Goal: Find specific page/section: Find specific page/section

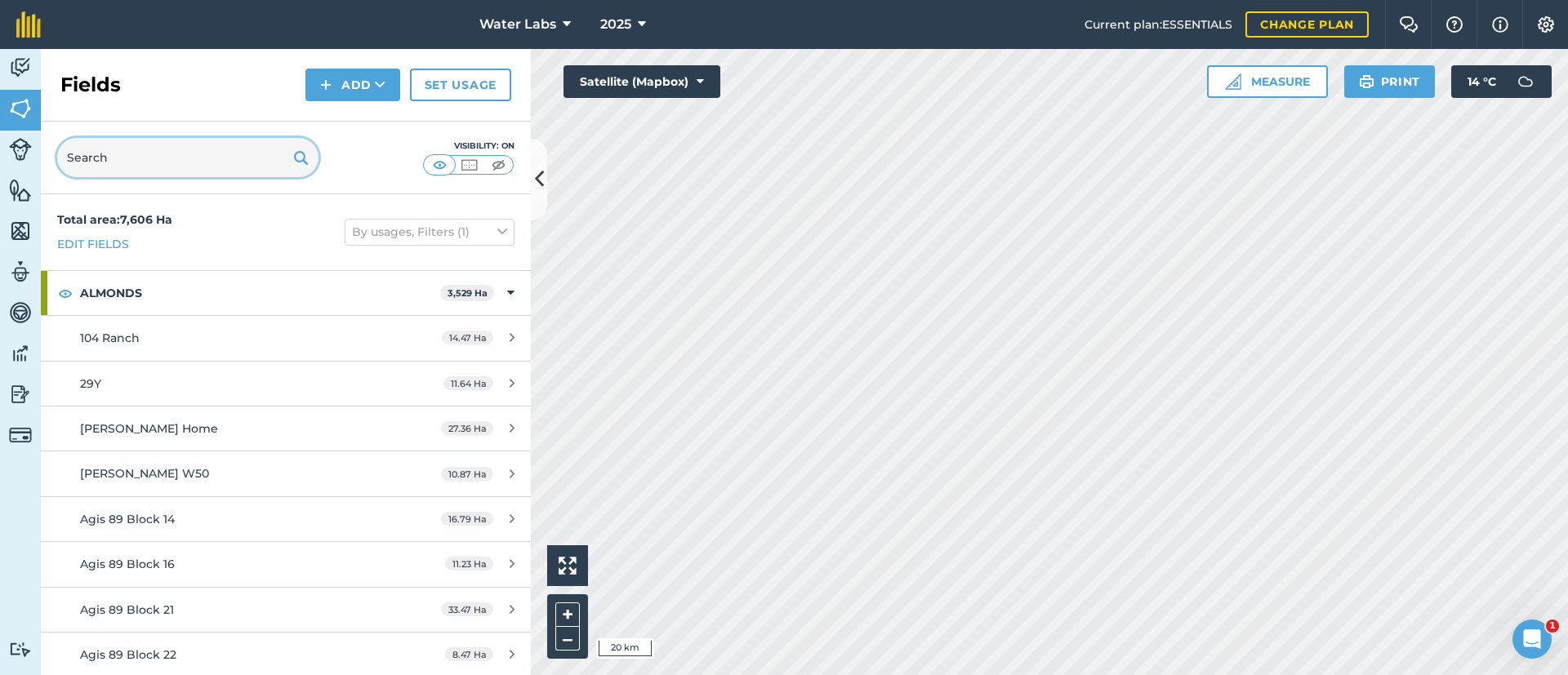
click at [143, 146] on input "text" at bounding box center [188, 158] width 261 height 39
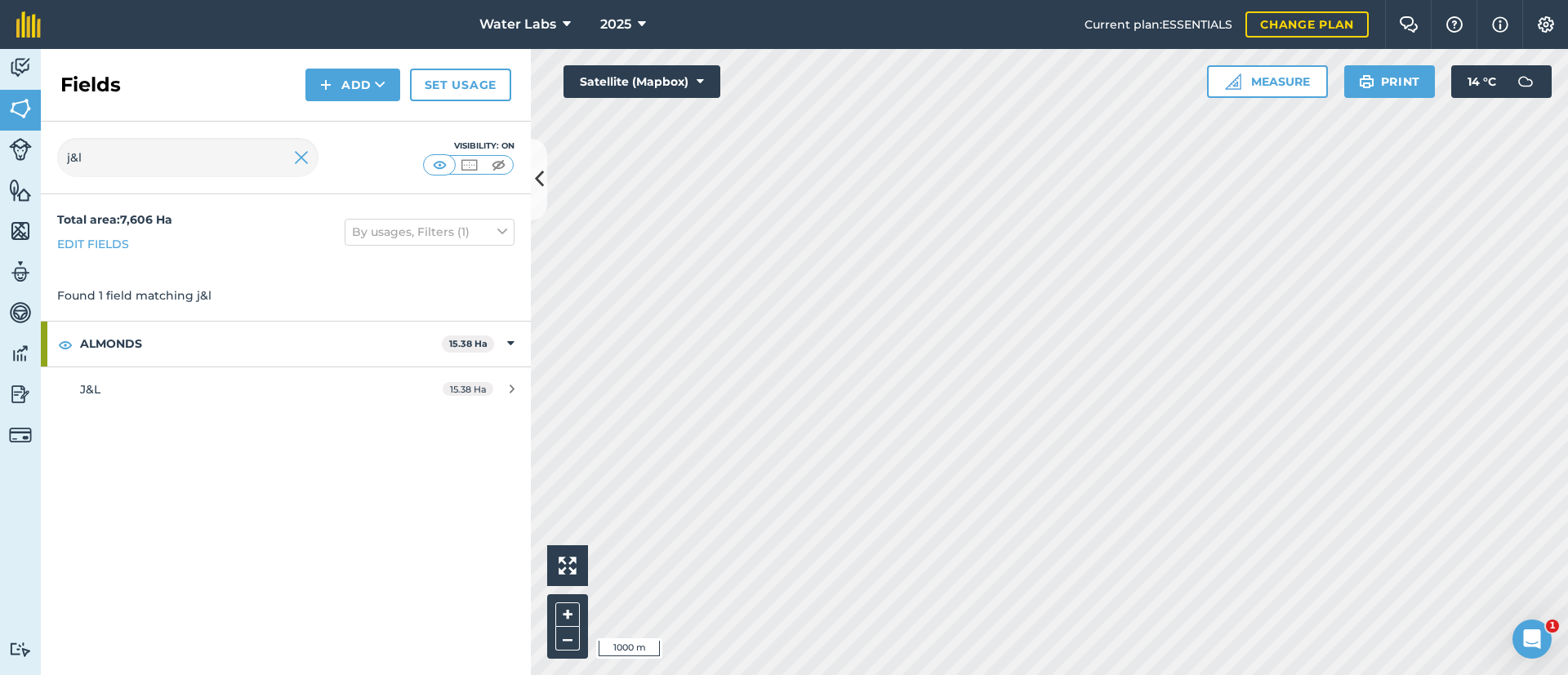
click at [979, 674] on html "Water Labs 2025 Current plan : ESSENTIALS Change plan Farm Chat Help Info Setti…" at bounding box center [784, 338] width 1568 height 675
click at [541, 173] on icon at bounding box center [540, 179] width 9 height 29
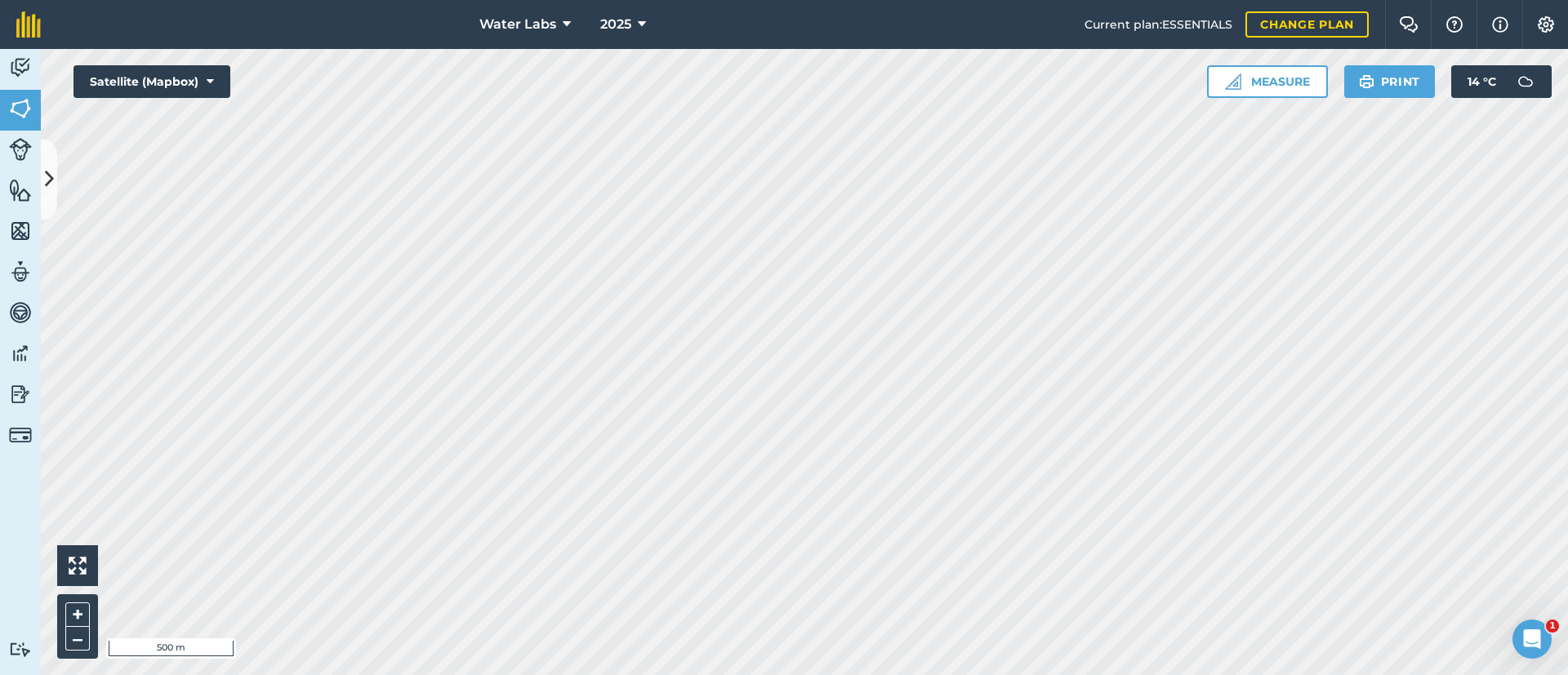
click at [1368, 47] on div "Water Labs 2025 Current plan : ESSENTIALS Change plan Farm Chat Help Info Setti…" at bounding box center [784, 338] width 1568 height 675
click at [46, 181] on icon at bounding box center [49, 179] width 9 height 29
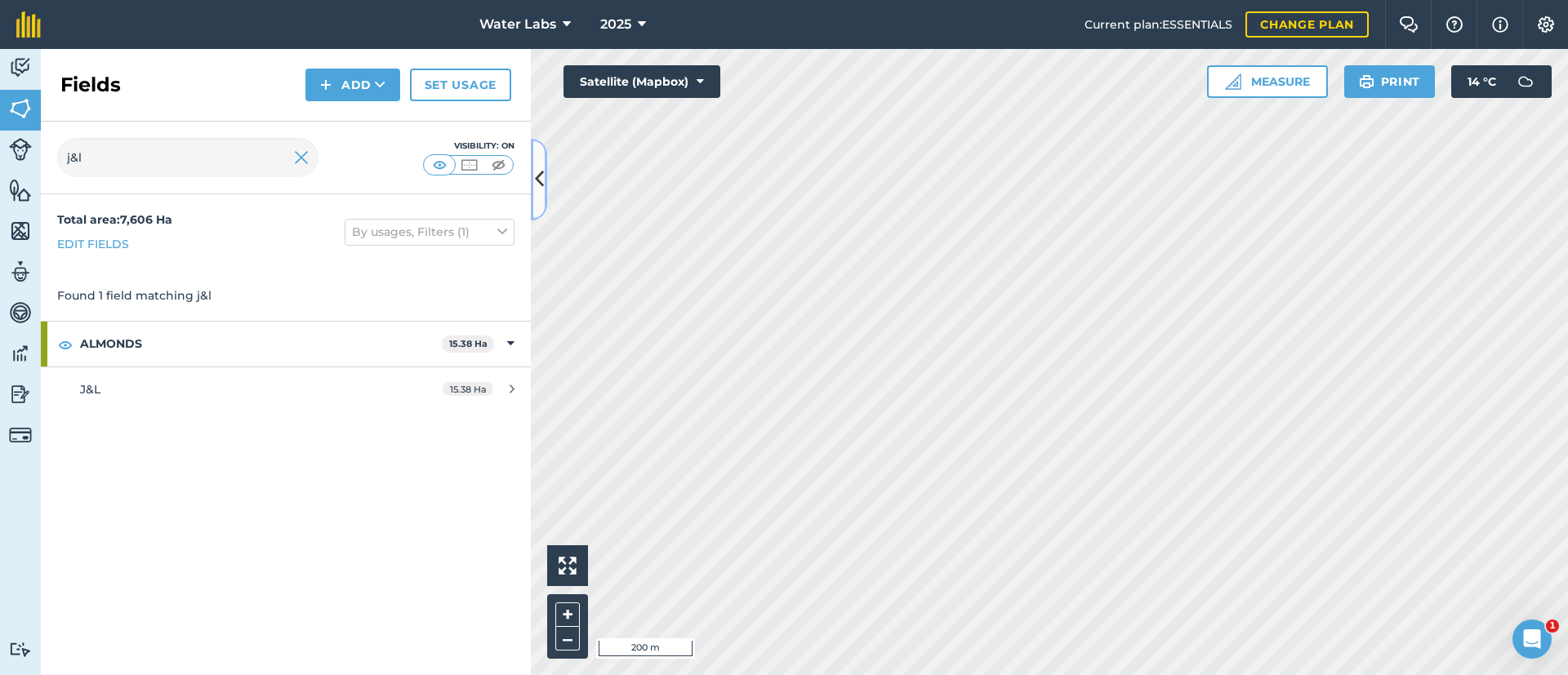
click at [542, 191] on icon at bounding box center [540, 179] width 9 height 29
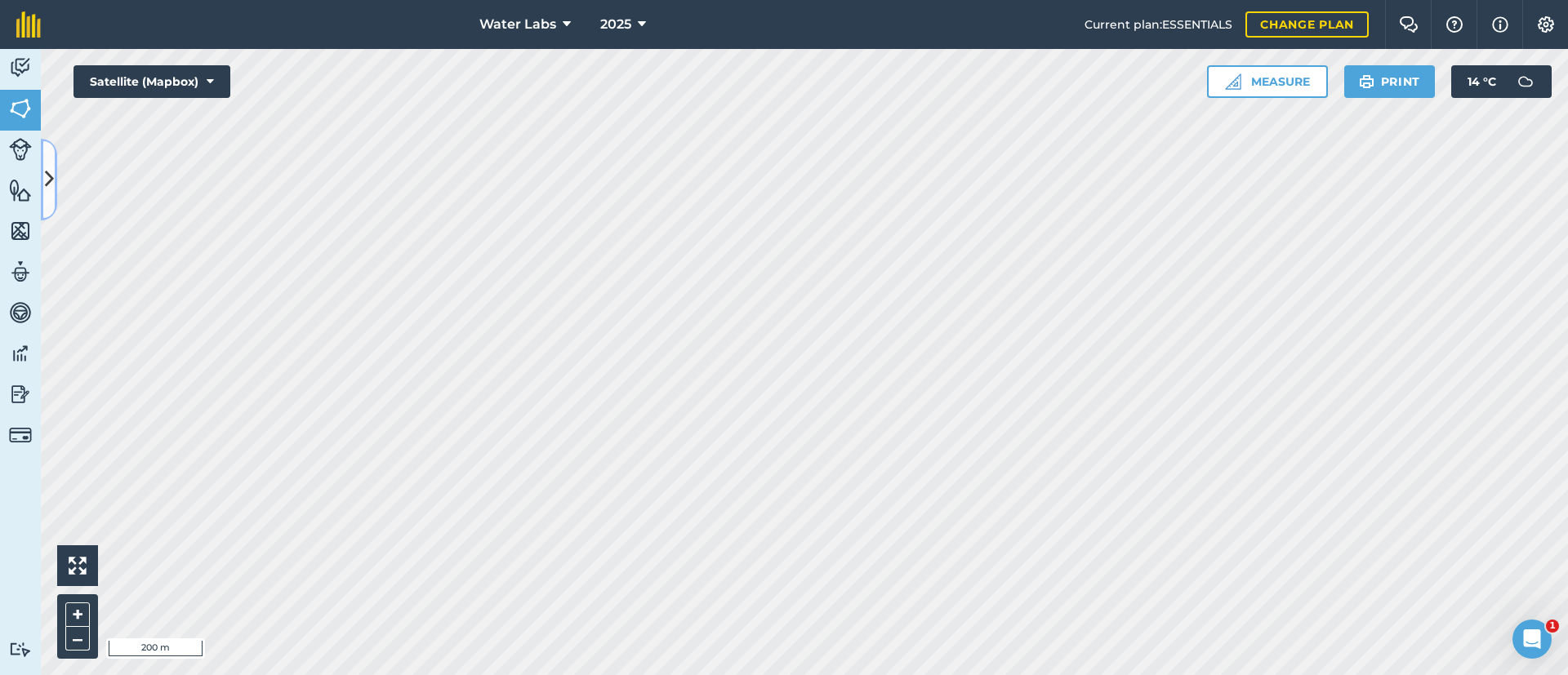
click at [52, 167] on icon at bounding box center [49, 179] width 9 height 29
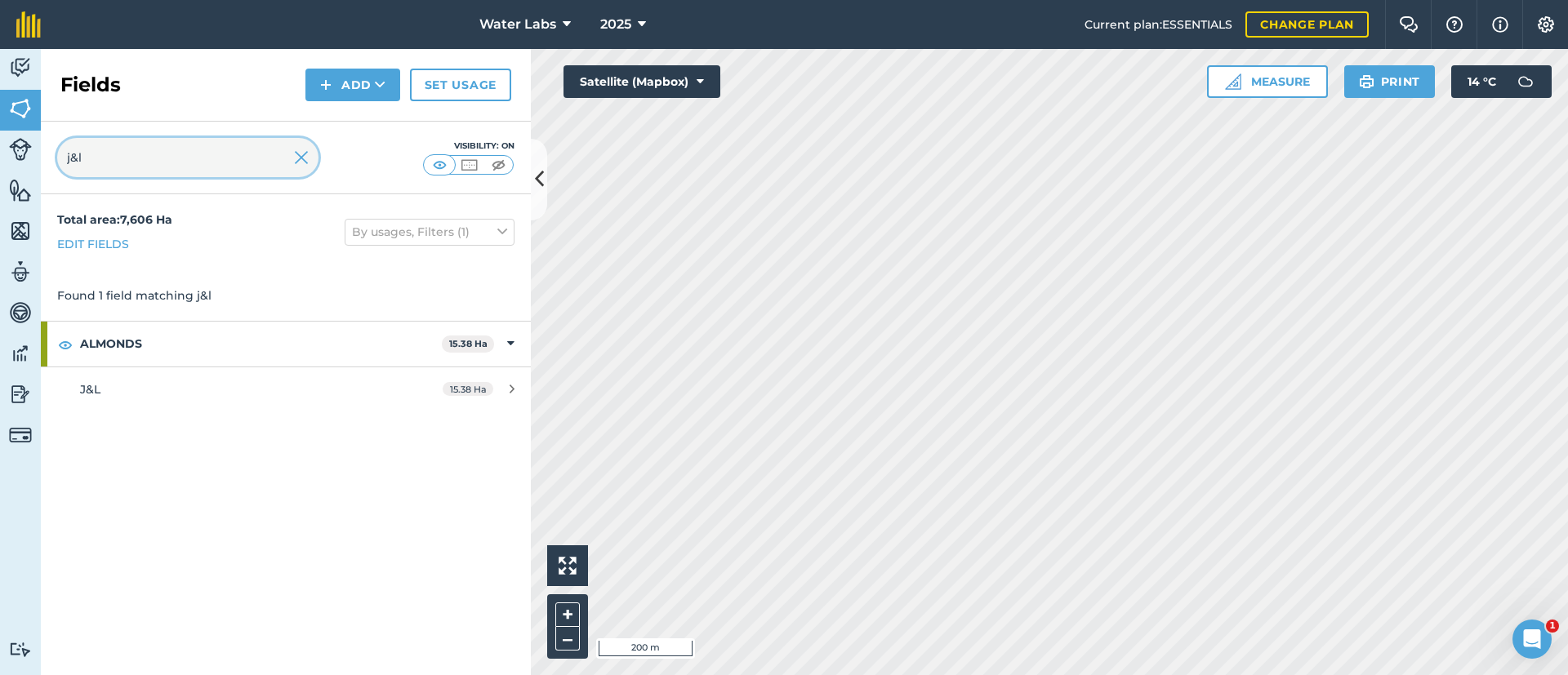
click at [138, 152] on input "j&l" at bounding box center [188, 158] width 261 height 39
type input "j"
type input "shif"
